Goal: Task Accomplishment & Management: Use online tool/utility

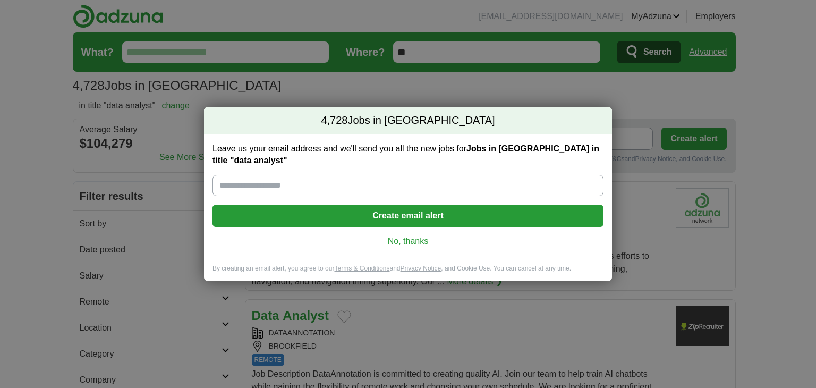
click at [409, 239] on link "No, thanks" at bounding box center [408, 241] width 374 height 12
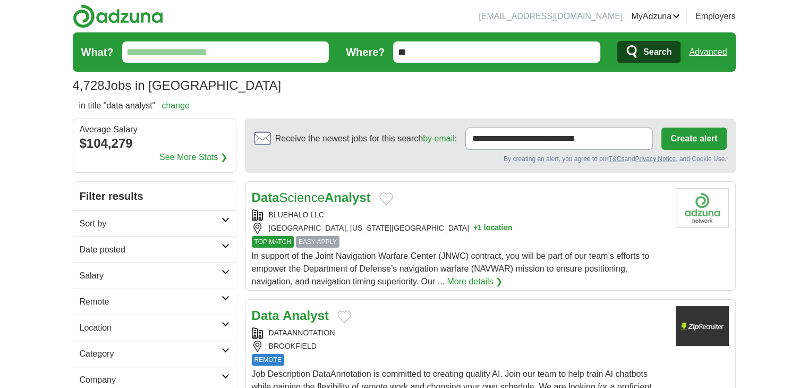
click at [153, 245] on h2 "Date posted" at bounding box center [151, 249] width 142 height 13
click at [83, 276] on link "Last 24 hours" at bounding box center [155, 275] width 150 height 13
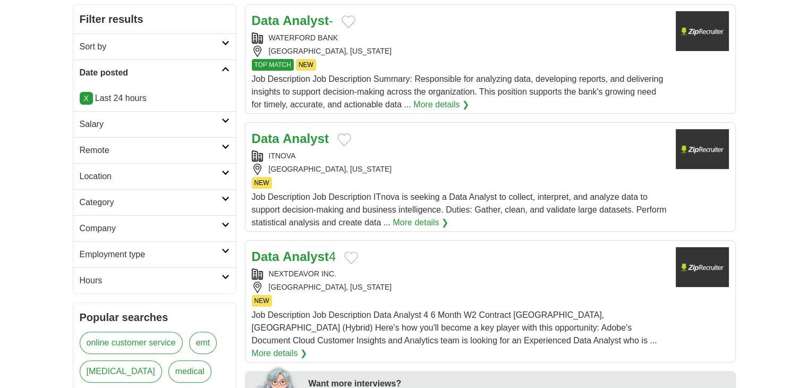
click at [97, 149] on h2 "Remote" at bounding box center [151, 150] width 142 height 13
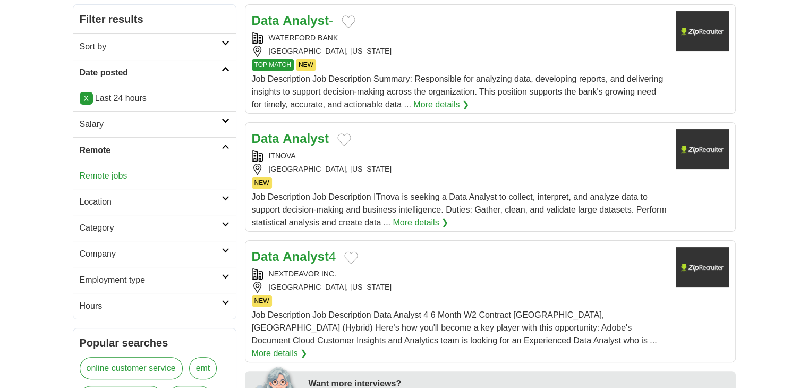
click at [98, 174] on link "Remote jobs" at bounding box center [104, 175] width 48 height 9
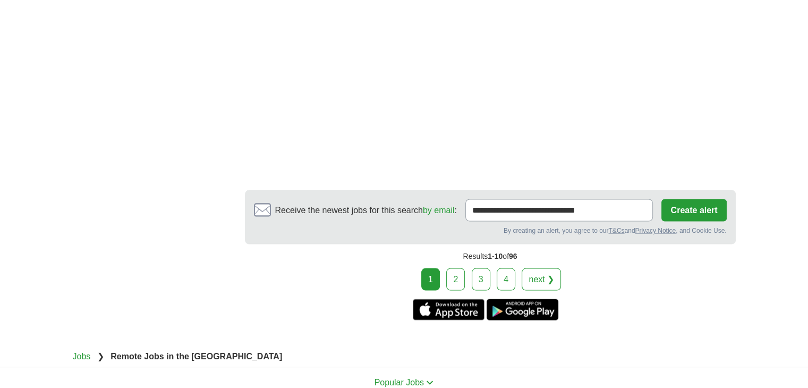
scroll to position [1948, 0]
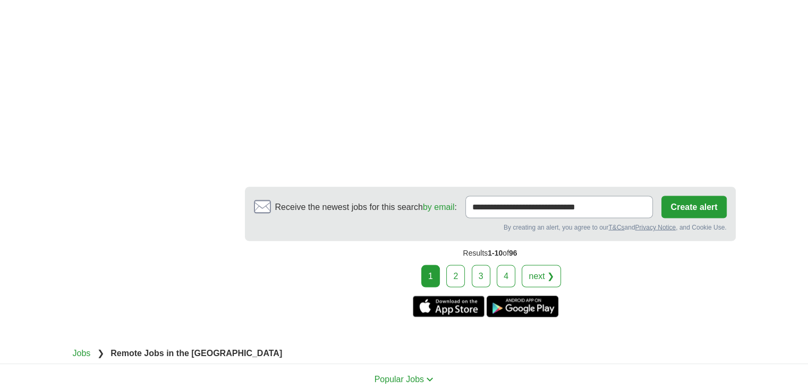
click at [461, 271] on link "2" at bounding box center [455, 276] width 19 height 22
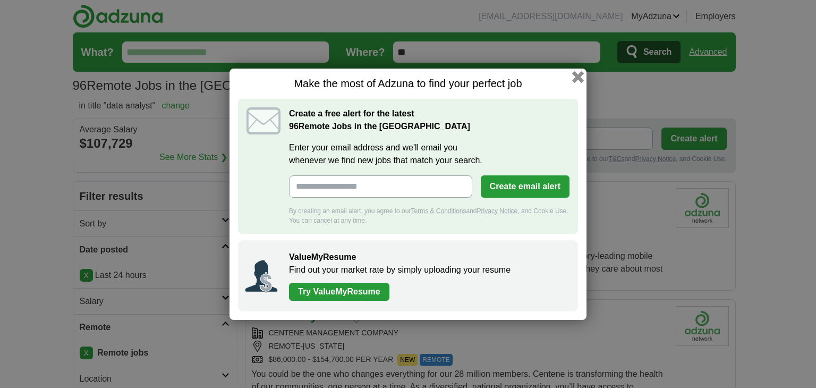
click at [579, 79] on button "button" at bounding box center [578, 77] width 12 height 12
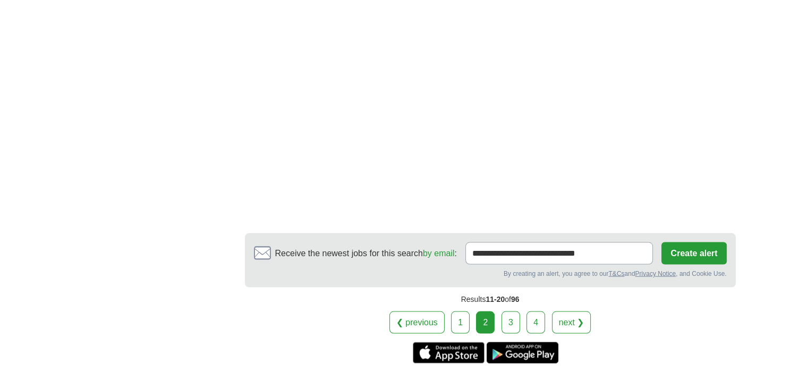
scroll to position [2037, 0]
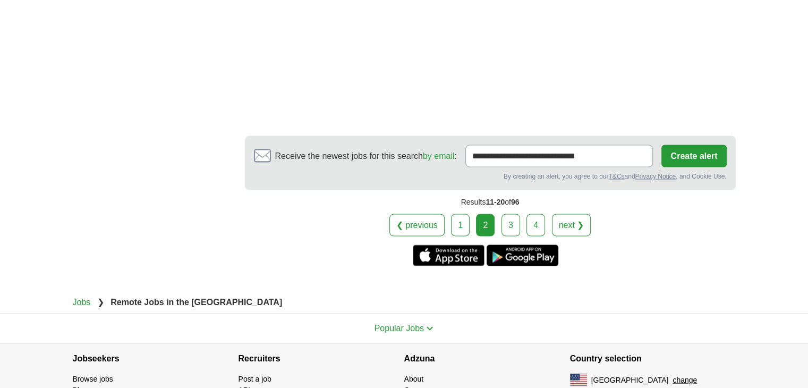
click at [504, 214] on link "3" at bounding box center [511, 225] width 19 height 22
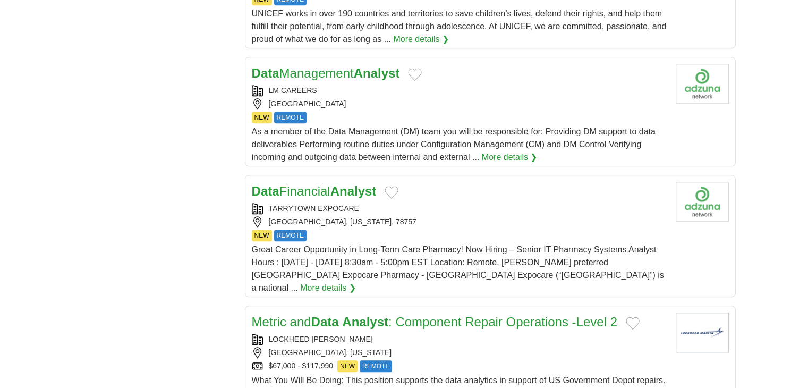
scroll to position [1063, 0]
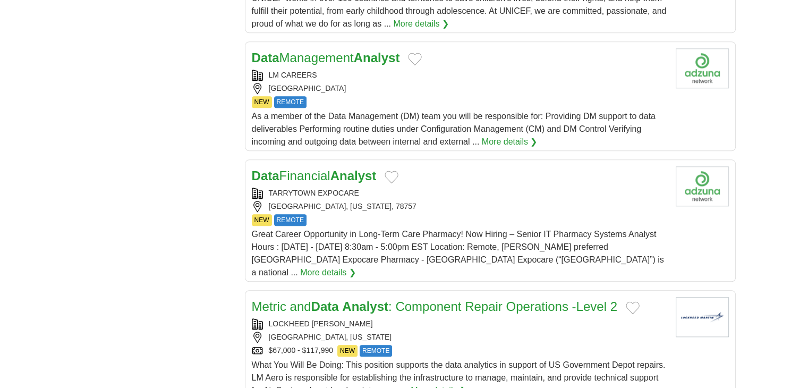
drag, startPoint x: 299, startPoint y: 82, endPoint x: 304, endPoint y: 75, distance: 9.1
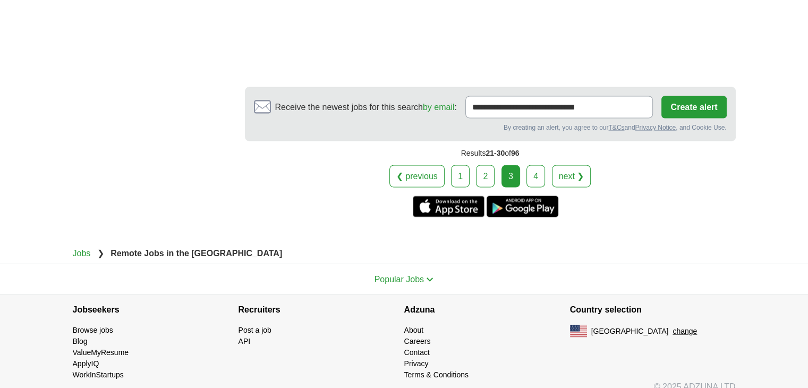
scroll to position [1995, 0]
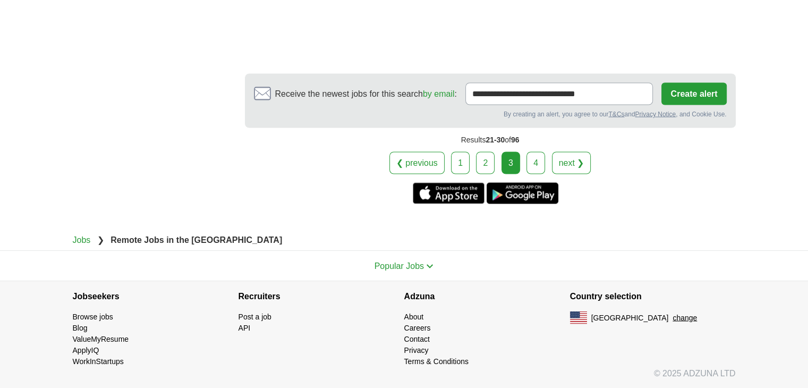
click at [539, 167] on link "4" at bounding box center [536, 162] width 19 height 22
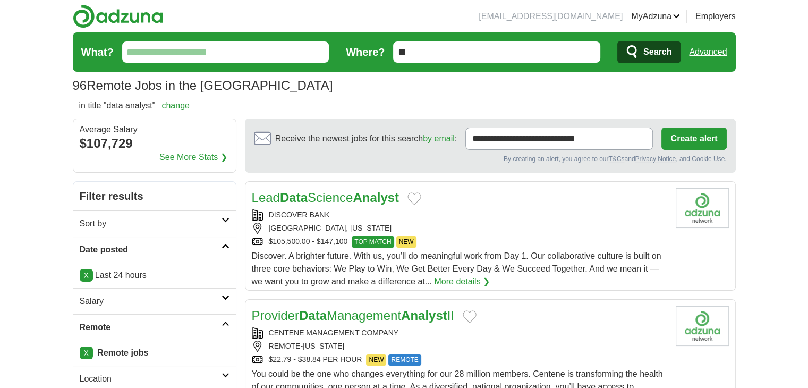
click at [713, 49] on link "Advanced" at bounding box center [708, 51] width 38 height 21
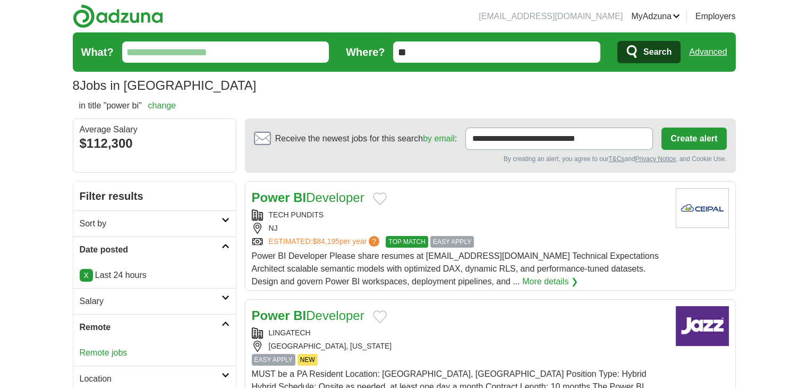
click at [98, 348] on link "Remote jobs" at bounding box center [104, 352] width 48 height 9
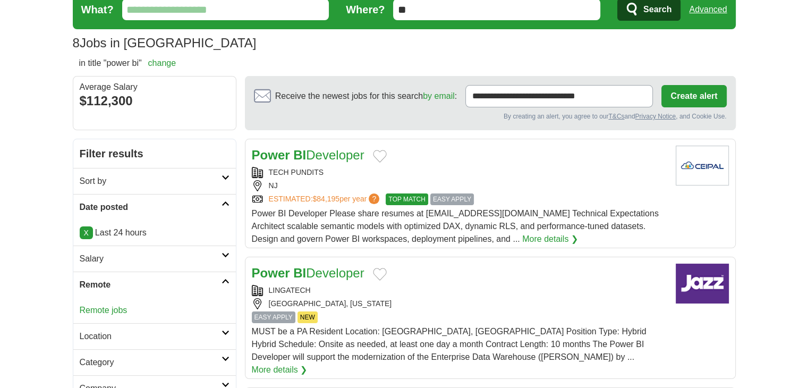
scroll to position [88, 0]
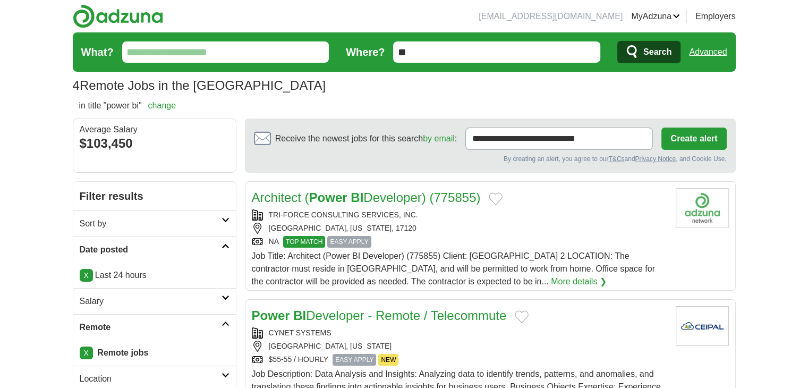
click at [710, 49] on link "Advanced" at bounding box center [708, 51] width 38 height 21
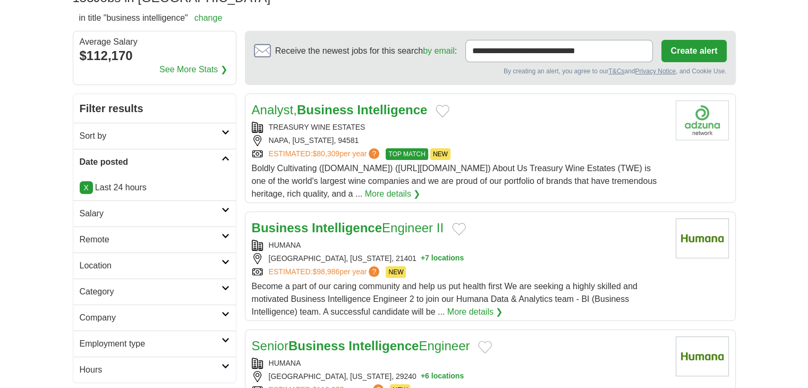
scroll to position [88, 0]
click at [94, 241] on h2 "Remote" at bounding box center [151, 239] width 142 height 13
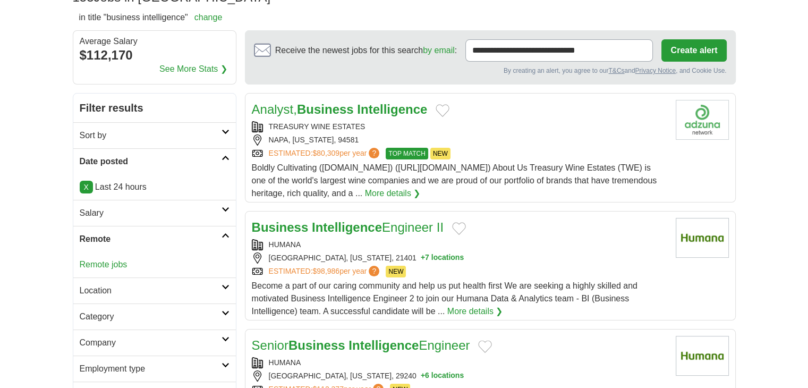
click at [98, 266] on link "Remote jobs" at bounding box center [104, 264] width 48 height 9
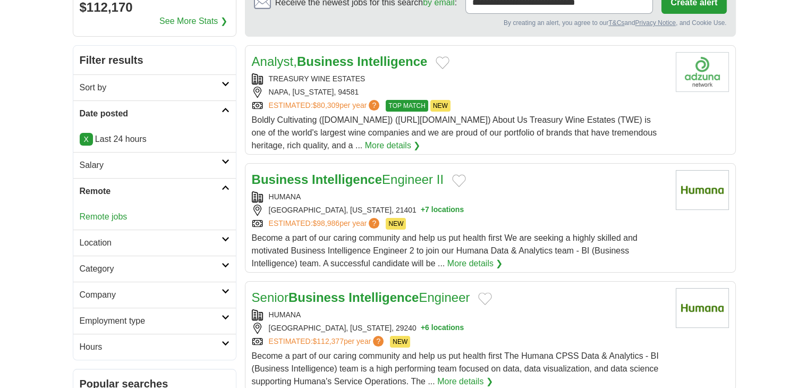
scroll to position [177, 0]
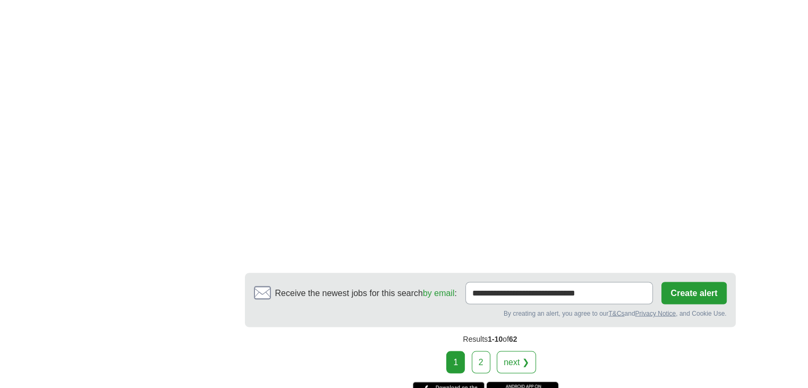
scroll to position [1860, 0]
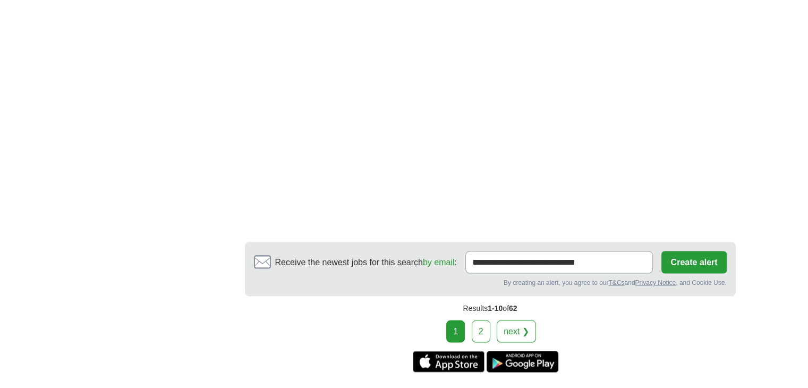
click at [476, 320] on link "2" at bounding box center [481, 331] width 19 height 22
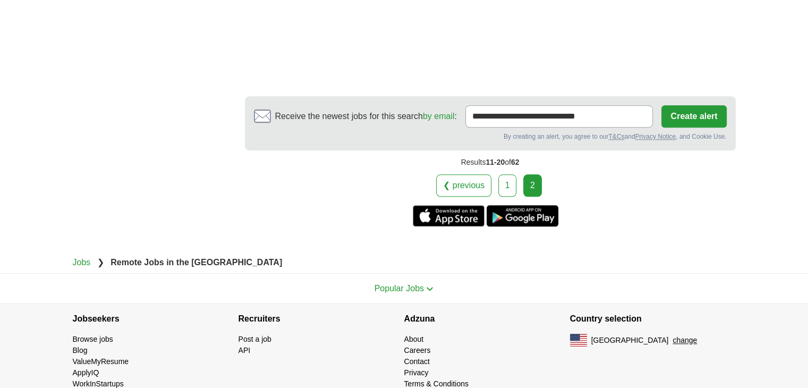
scroll to position [1129, 0]
